Goal: Obtain resource: Download file/media

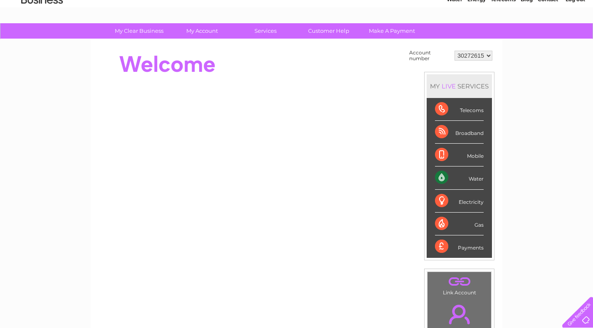
scroll to position [39, 0]
click at [475, 180] on div "Water" at bounding box center [459, 178] width 49 height 23
click at [441, 176] on div "Water" at bounding box center [459, 178] width 49 height 23
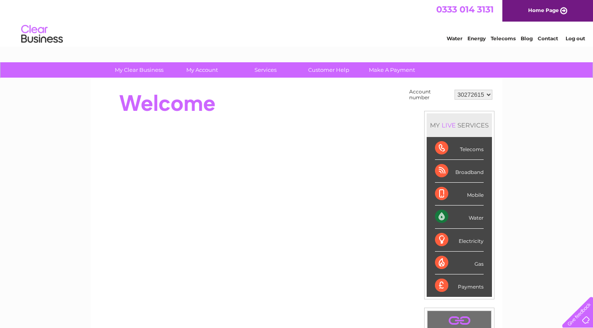
scroll to position [0, 0]
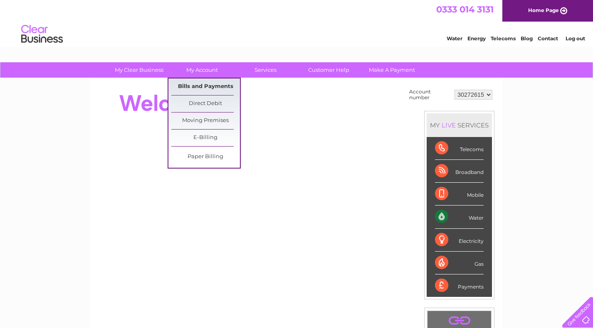
click at [200, 86] on link "Bills and Payments" at bounding box center [205, 87] width 69 height 17
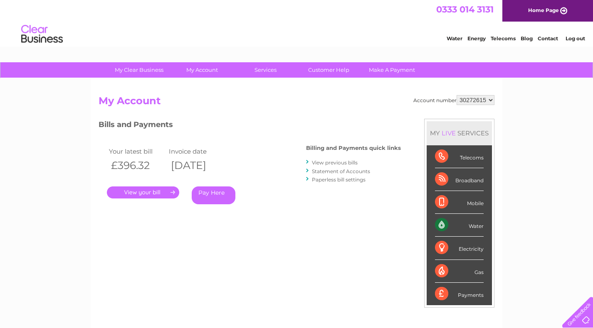
click at [343, 161] on link "View previous bills" at bounding box center [335, 163] width 46 height 6
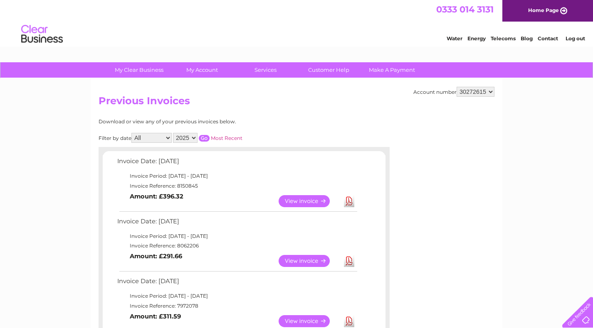
click at [302, 197] on link "View" at bounding box center [308, 201] width 61 height 12
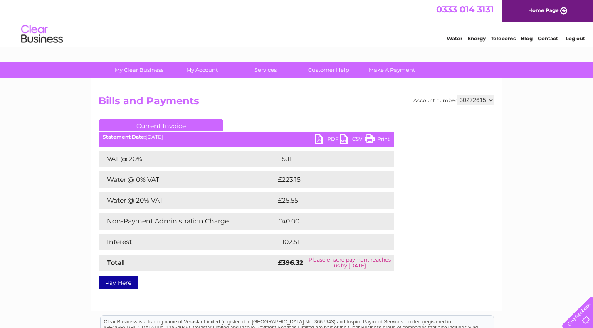
click at [327, 139] on link "PDF" at bounding box center [327, 140] width 25 height 12
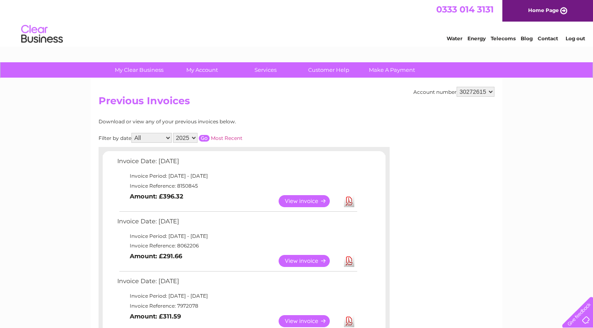
select select "2023"
click at [209, 135] on input "button" at bounding box center [204, 138] width 11 height 7
click at [325, 70] on link "Customer Help" at bounding box center [328, 69] width 69 height 15
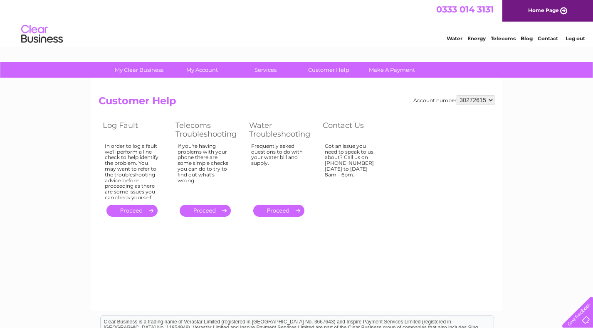
click at [275, 206] on link "." at bounding box center [278, 211] width 51 height 12
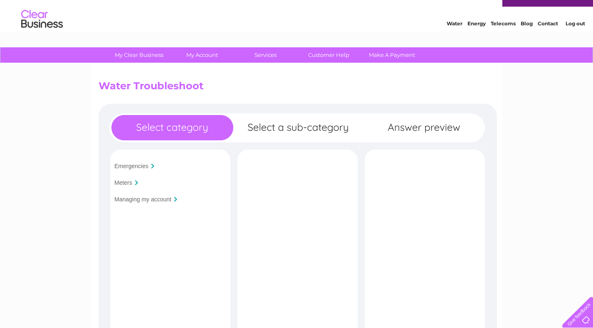
scroll to position [15, 0]
click at [293, 128] on div "Emergencies Meters Managing my account Is your premises flooded?" at bounding box center [297, 297] width 398 height 386
click at [142, 199] on input "Managing my account" at bounding box center [142, 200] width 57 height 7
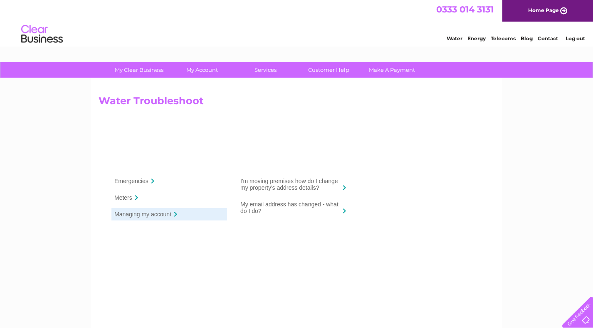
scroll to position [0, 0]
